Goal: Transaction & Acquisition: Purchase product/service

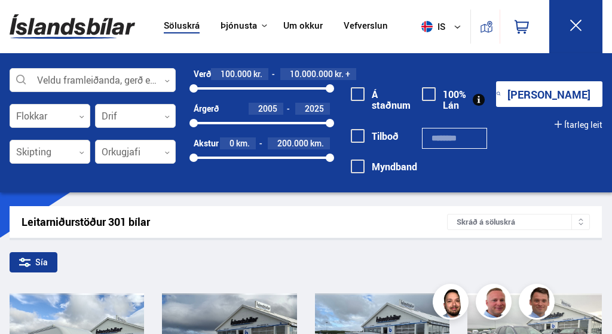
click at [163, 77] on div at bounding box center [93, 81] width 166 height 24
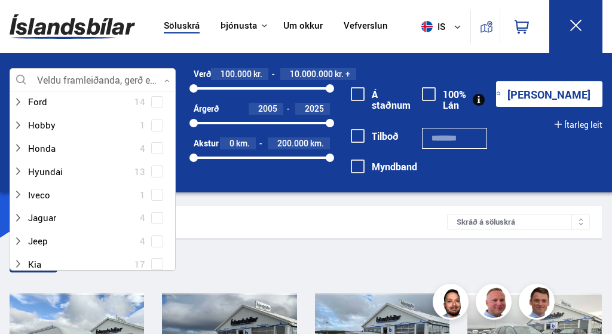
scroll to position [231, 0]
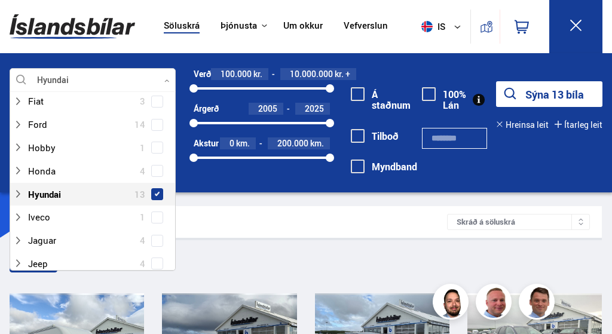
click at [207, 183] on div "Hyundai Veldu framleiðanda, gerð eða eiginleika 8 Hreinsa valið Audi 14 BMW 17 …" at bounding box center [306, 128] width 612 height 121
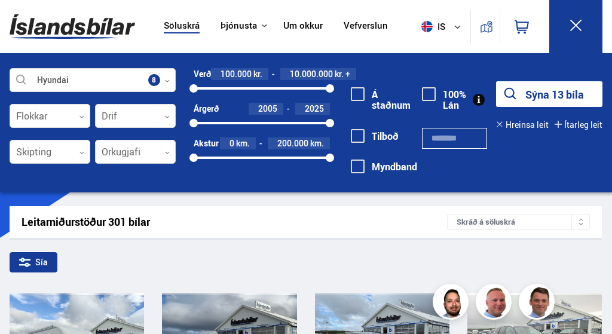
click at [77, 118] on div at bounding box center [50, 117] width 81 height 24
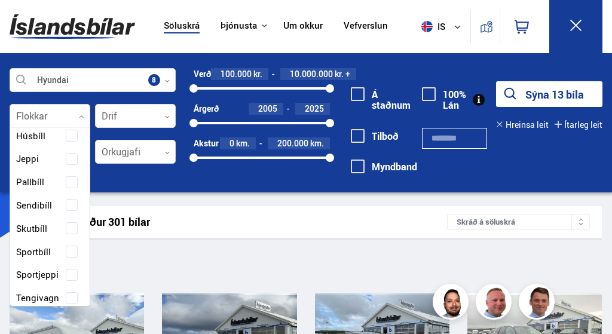
scroll to position [174, 0]
click at [72, 267] on div "Buggy Fjórhjól Fjölnotabíll Fólksbíll Hjól Hjólhýsi Húsbíll Jeppi Pallbíll Send…" at bounding box center [50, 192] width 80 height 453
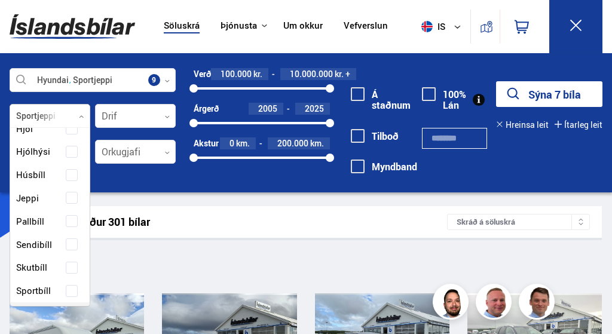
click at [169, 185] on div "Hyundai Sportjeppi Veldu framleiðanda, gerð eða eiginleika 9 Sportjeppi Flokkar…" at bounding box center [306, 128] width 612 height 121
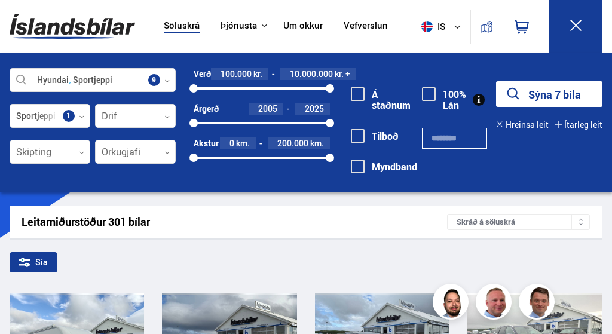
click at [171, 113] on div at bounding box center [135, 117] width 81 height 24
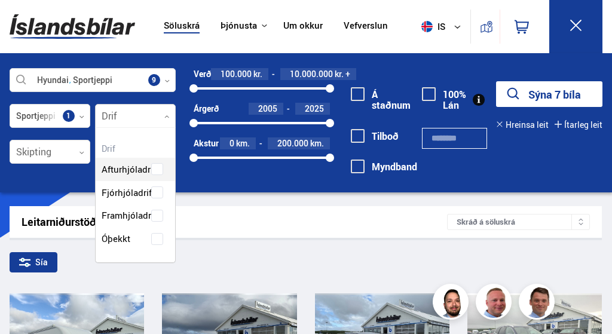
scroll to position [132, 80]
click at [160, 215] on div "Afturhjóladrif Fjórhjóladrif Framhjóladrif Óþekkt" at bounding box center [136, 195] width 80 height 111
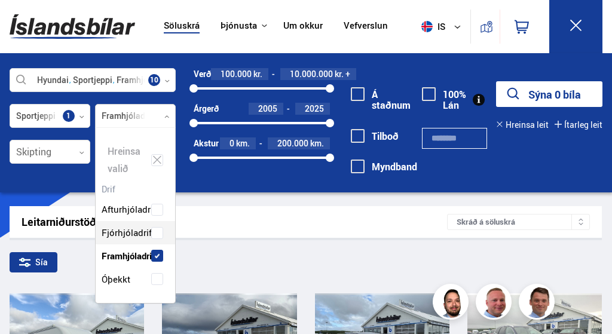
click at [154, 233] on span at bounding box center [157, 233] width 10 height 1
click at [237, 232] on div "Leitarniðurstöður 301 bílar Skráð á [GEOGRAPHIC_DATA]" at bounding box center [306, 222] width 592 height 32
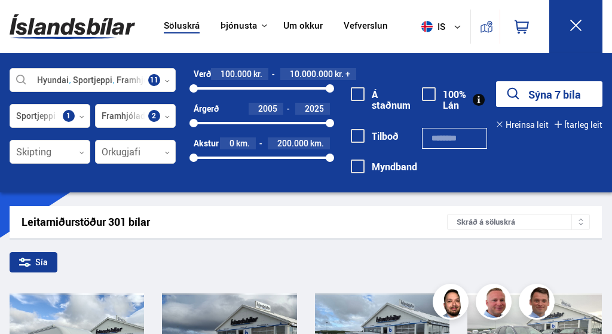
click at [166, 149] on div at bounding box center [135, 152] width 81 height 24
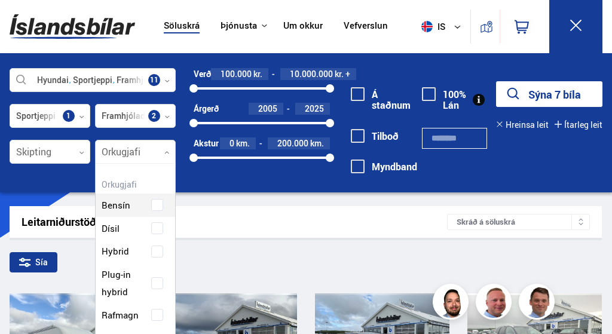
click at [156, 305] on div "Bensín Dísil Hybrid Plug-in hybrid Rafmagn" at bounding box center [136, 251] width 80 height 151
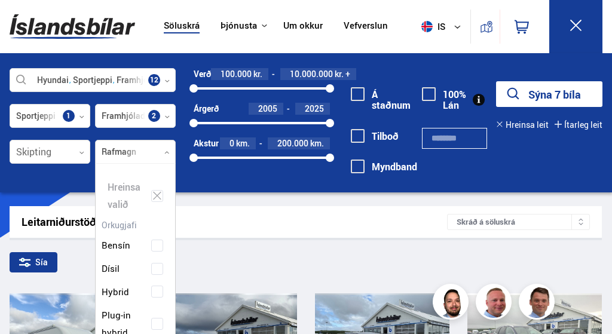
scroll to position [178, 80]
click at [236, 213] on div "Leitarniðurstöður 301 bílar Skráð á [GEOGRAPHIC_DATA]" at bounding box center [306, 222] width 592 height 32
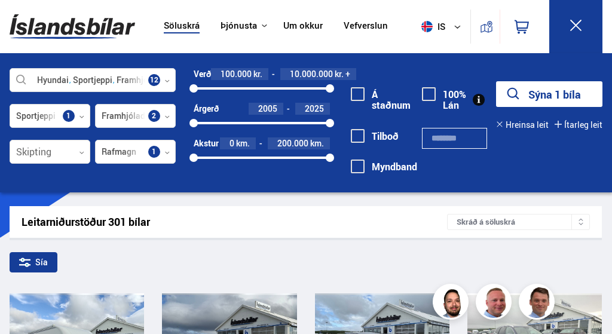
click at [81, 148] on div at bounding box center [50, 152] width 81 height 24
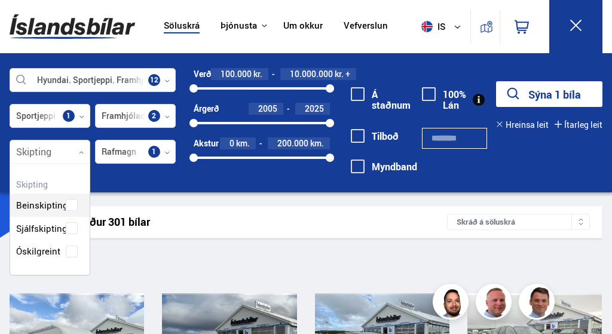
scroll to position [109, 80]
click at [69, 249] on div "Beinskipting Sjálfskipting Óskilgreint" at bounding box center [50, 219] width 80 height 87
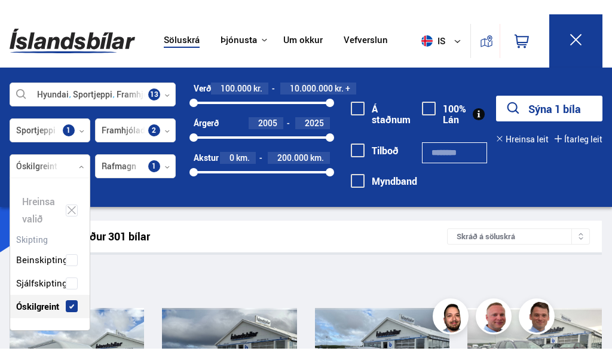
scroll to position [149, 80]
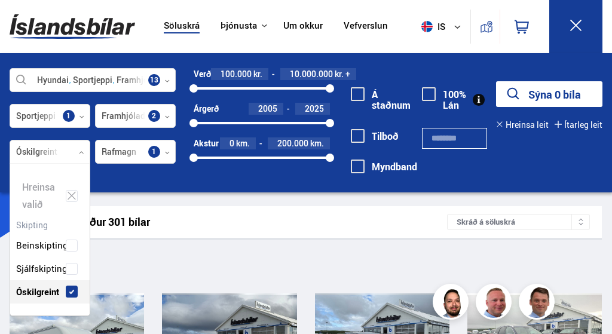
click at [227, 262] on div "Sía" at bounding box center [306, 264] width 592 height 25
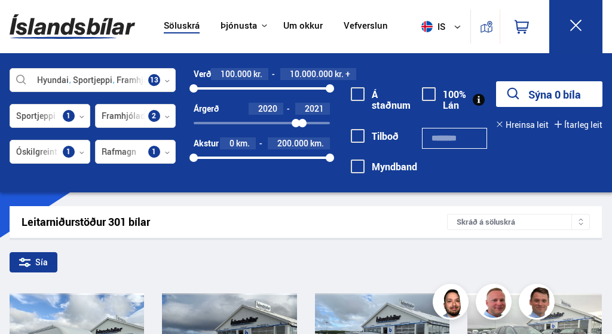
click at [306, 120] on div at bounding box center [302, 123] width 8 height 8
click at [450, 164] on div "100% Lán" at bounding box center [454, 137] width 65 height 103
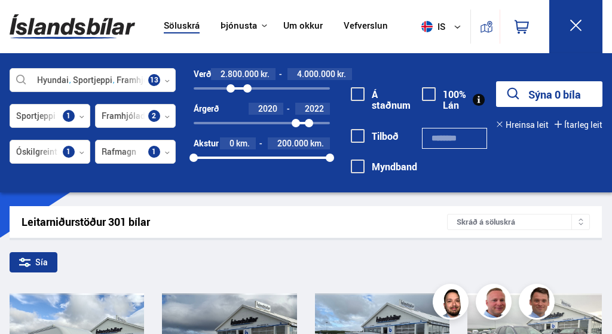
click at [358, 99] on span at bounding box center [358, 94] width 14 height 14
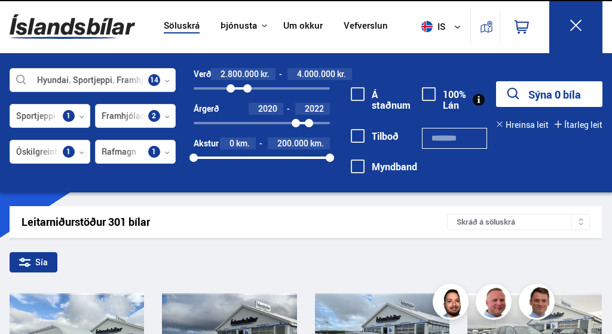
click at [356, 138] on span at bounding box center [358, 136] width 14 height 14
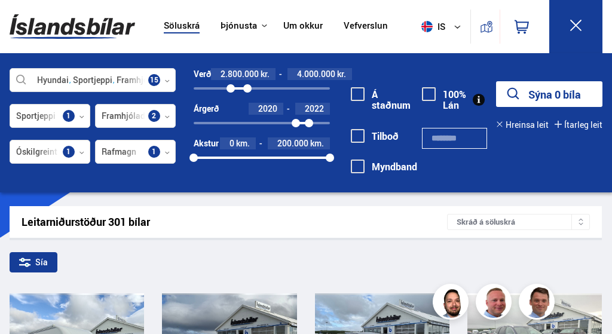
click at [547, 91] on button "Sýna 0 bíla" at bounding box center [549, 94] width 106 height 26
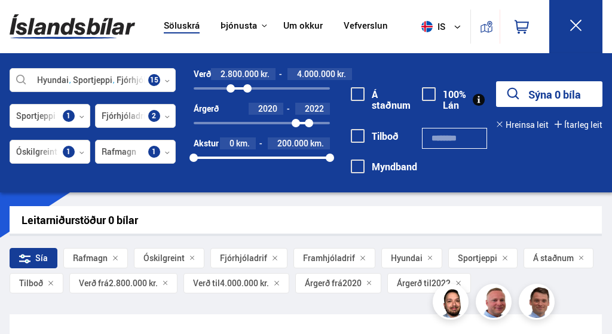
click at [555, 259] on span "Á staðnum" at bounding box center [553, 258] width 41 height 10
click at [173, 32] on link "Söluskrá" at bounding box center [182, 26] width 36 height 13
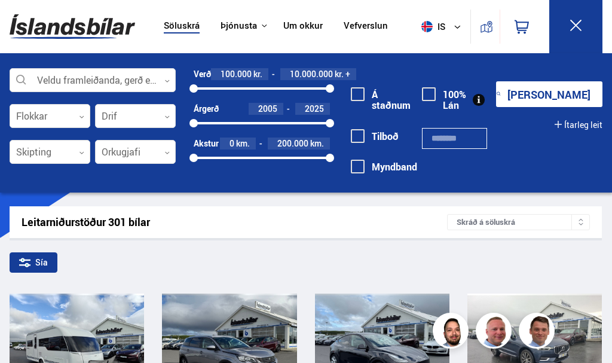
click at [575, 29] on icon at bounding box center [575, 25] width 15 height 15
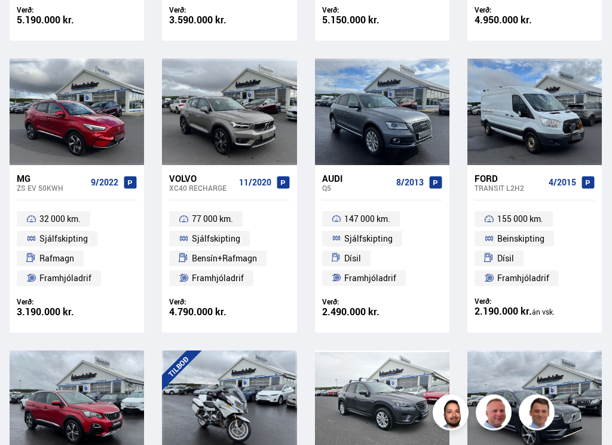
scroll to position [386, 0]
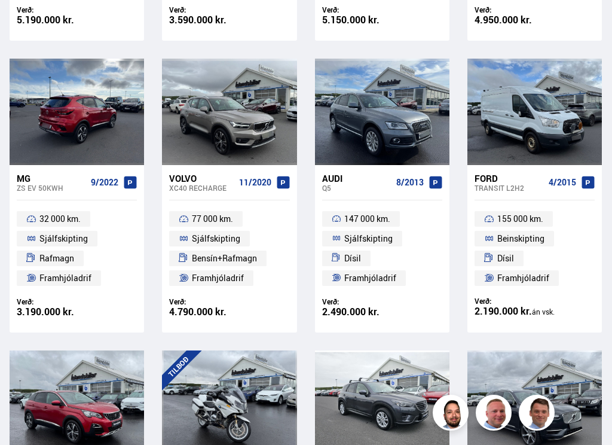
click at [98, 253] on ul "32 000 km. Sjálfskipting Rafmagn Framhjóladrif" at bounding box center [77, 248] width 134 height 96
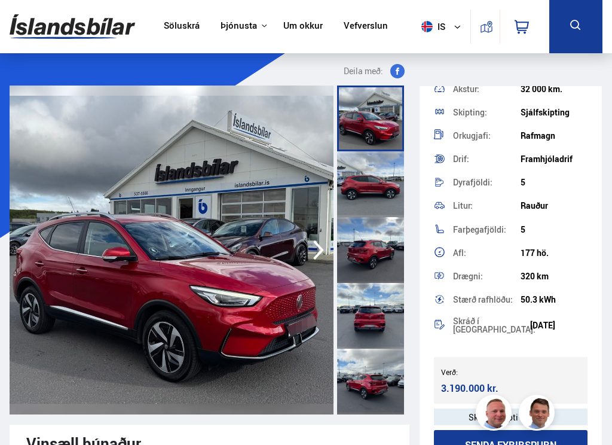
scroll to position [203, 0]
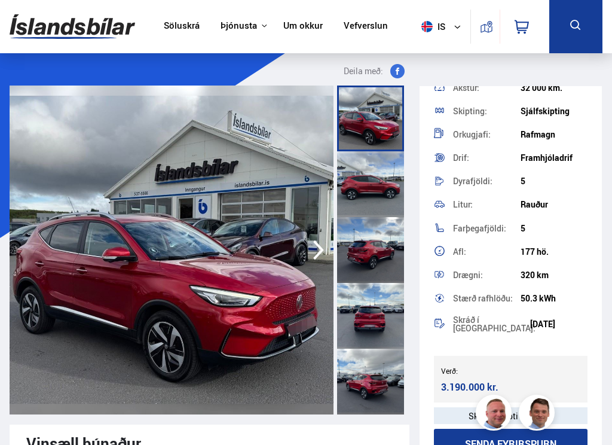
click at [384, 189] on div at bounding box center [370, 184] width 67 height 66
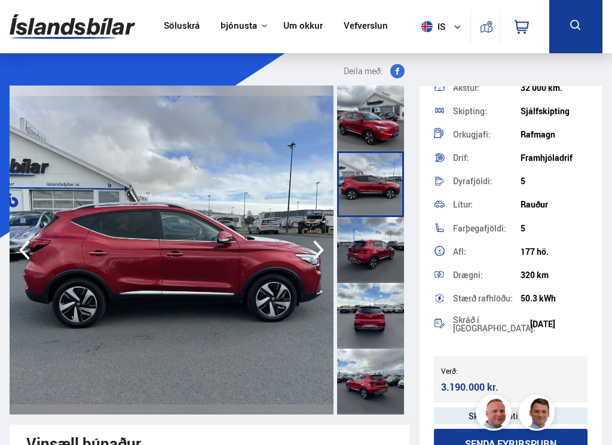
click at [369, 256] on div at bounding box center [370, 250] width 67 height 66
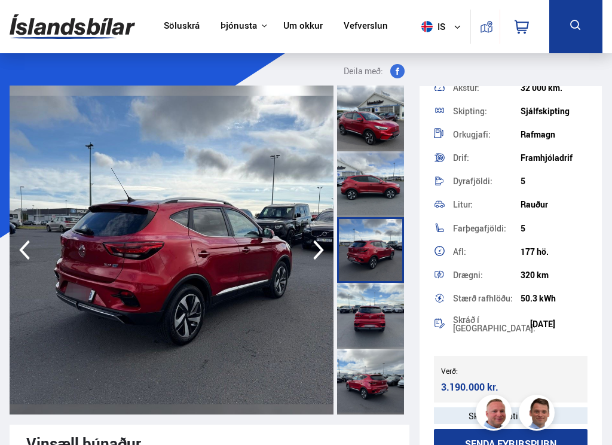
click at [374, 319] on div at bounding box center [370, 316] width 67 height 66
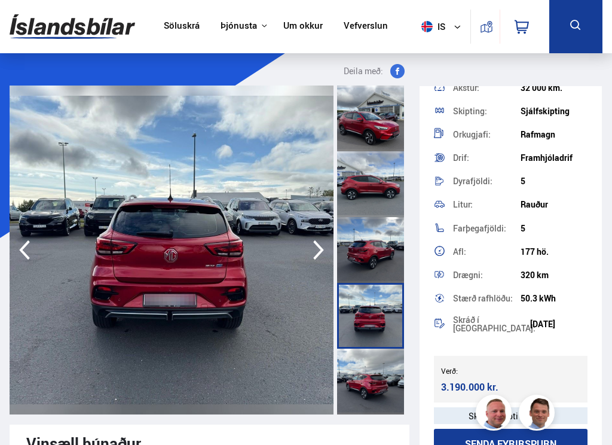
click at [374, 334] on div at bounding box center [370, 381] width 67 height 66
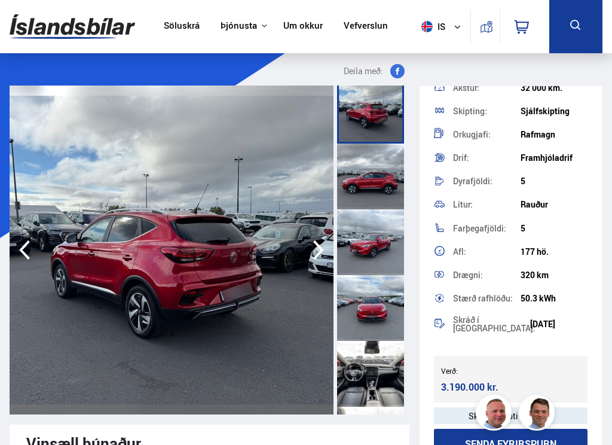
scroll to position [272, 0]
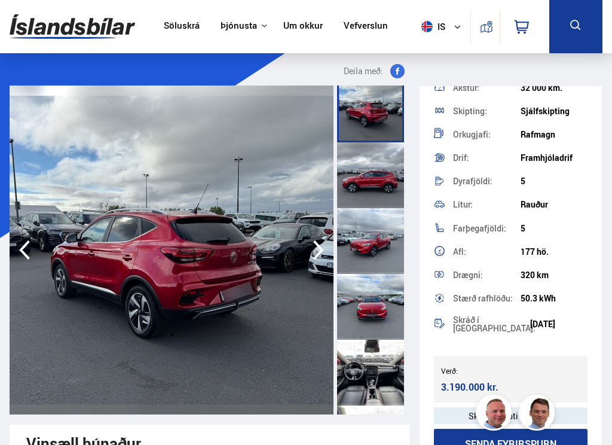
click at [373, 334] on div at bounding box center [370, 373] width 67 height 66
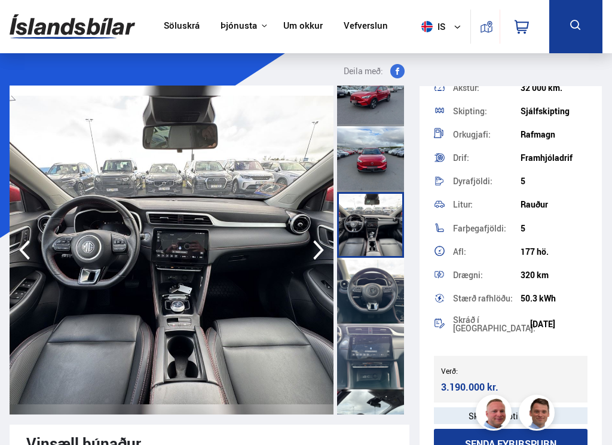
scroll to position [422, 0]
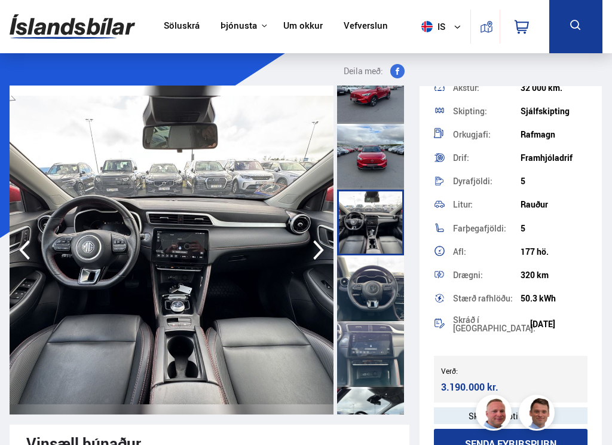
click at [371, 294] on div at bounding box center [370, 288] width 67 height 66
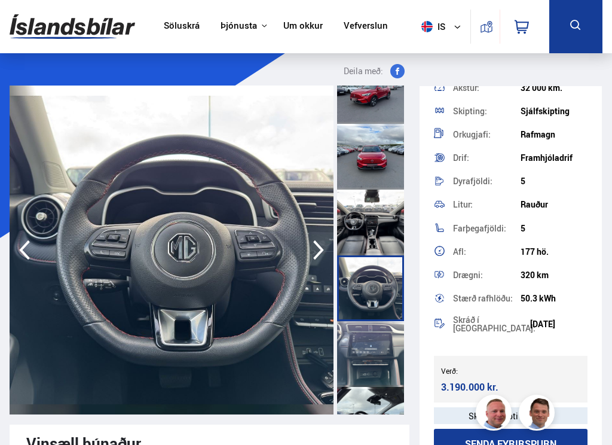
click at [375, 334] on div at bounding box center [370, 354] width 67 height 66
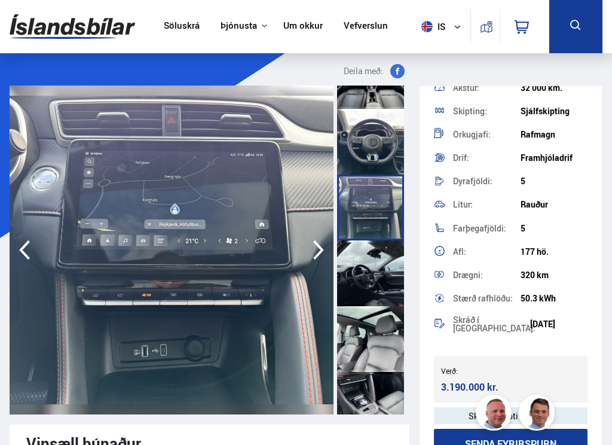
scroll to position [569, 0]
click at [367, 271] on div at bounding box center [370, 273] width 67 height 66
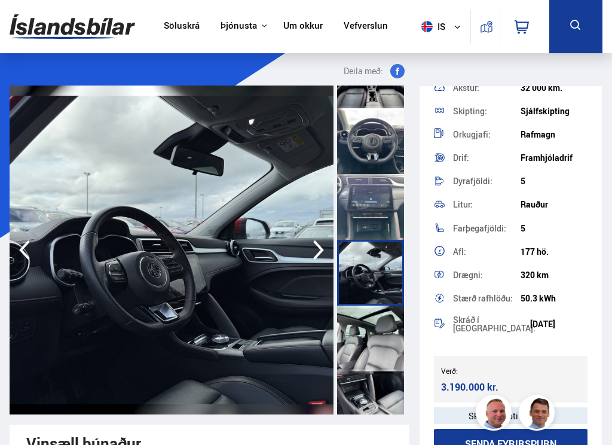
click at [375, 334] on div at bounding box center [370, 338] width 67 height 66
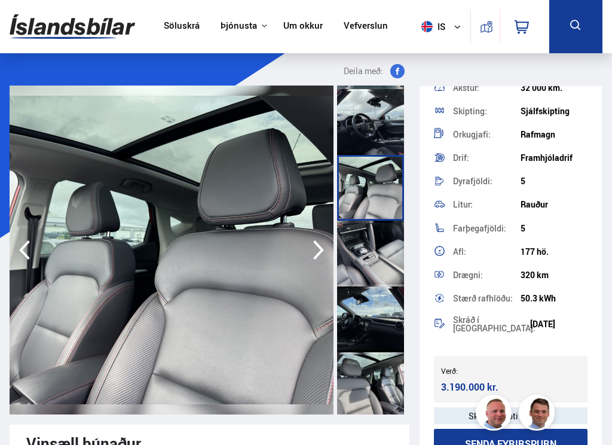
scroll to position [720, 0]
click at [375, 264] on div at bounding box center [370, 253] width 67 height 66
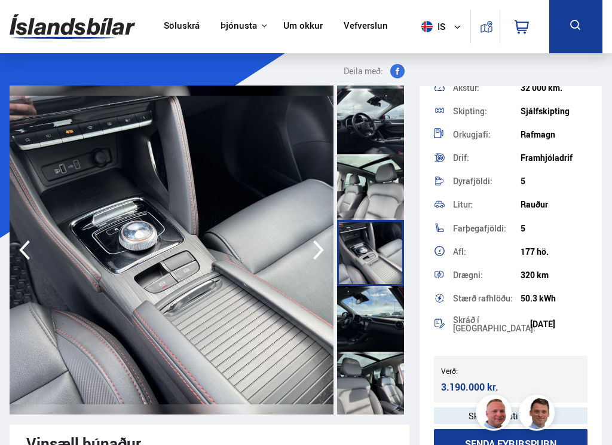
click at [380, 319] on div at bounding box center [370, 319] width 67 height 66
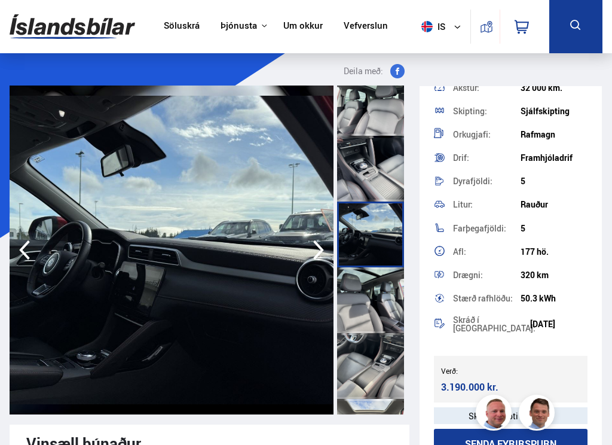
scroll to position [806, 0]
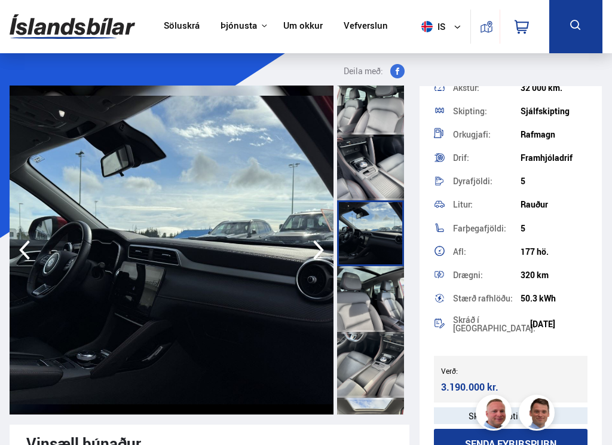
click at [383, 305] on div at bounding box center [370, 299] width 67 height 66
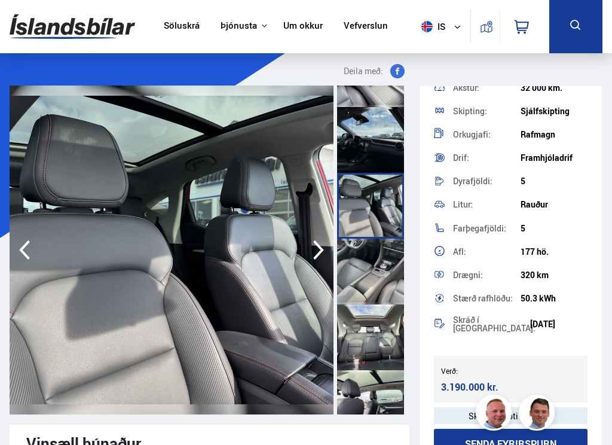
scroll to position [898, 0]
click at [368, 286] on div at bounding box center [370, 272] width 67 height 66
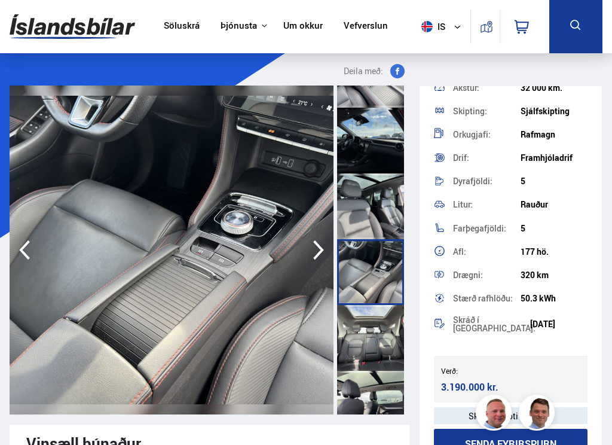
click at [381, 334] on div at bounding box center [370, 338] width 67 height 66
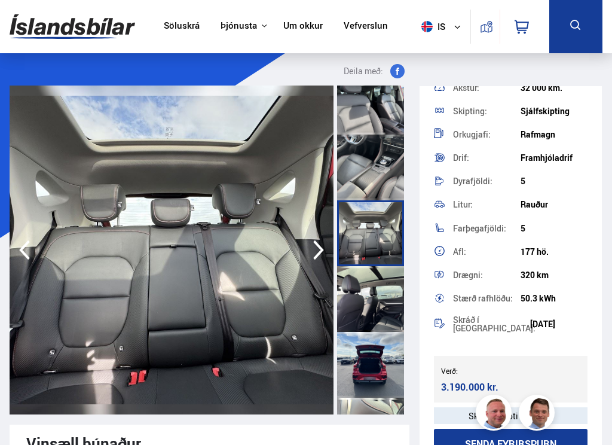
scroll to position [1005, 0]
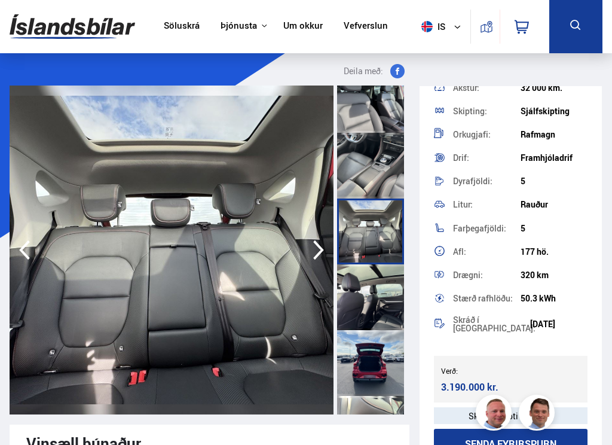
click at [377, 334] on div at bounding box center [370, 363] width 67 height 66
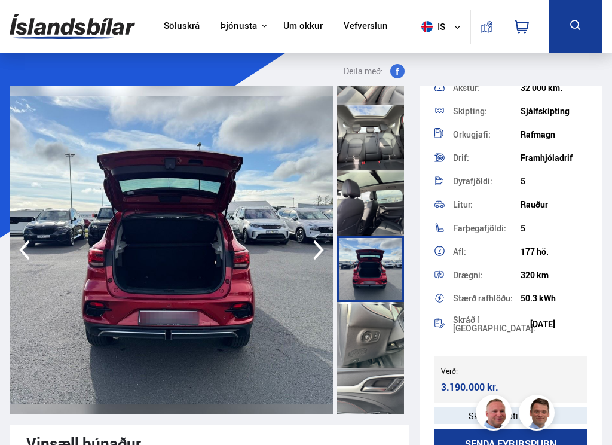
scroll to position [1099, 0]
click at [381, 334] on div at bounding box center [370, 334] width 67 height 66
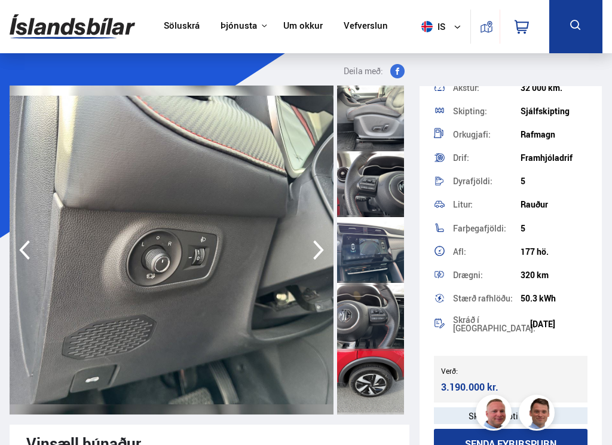
scroll to position [1447, 0]
click at [374, 261] on div at bounding box center [370, 250] width 67 height 66
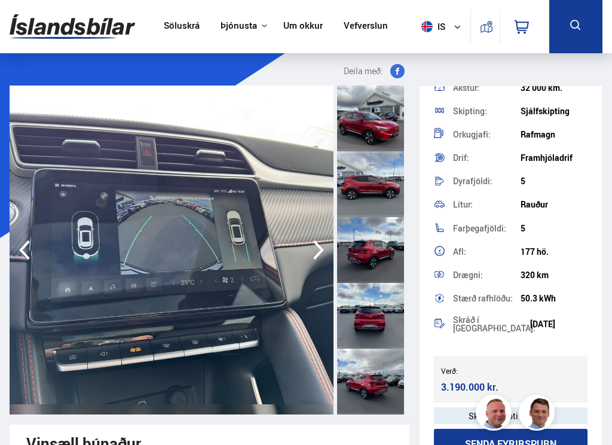
scroll to position [0, 0]
click at [373, 129] on div at bounding box center [370, 118] width 67 height 66
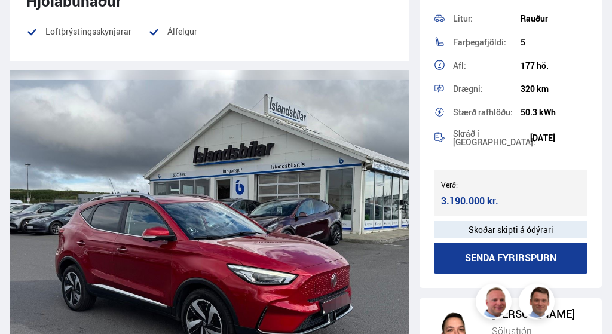
scroll to position [1545, 0]
